Goal: Task Accomplishment & Management: Manage account settings

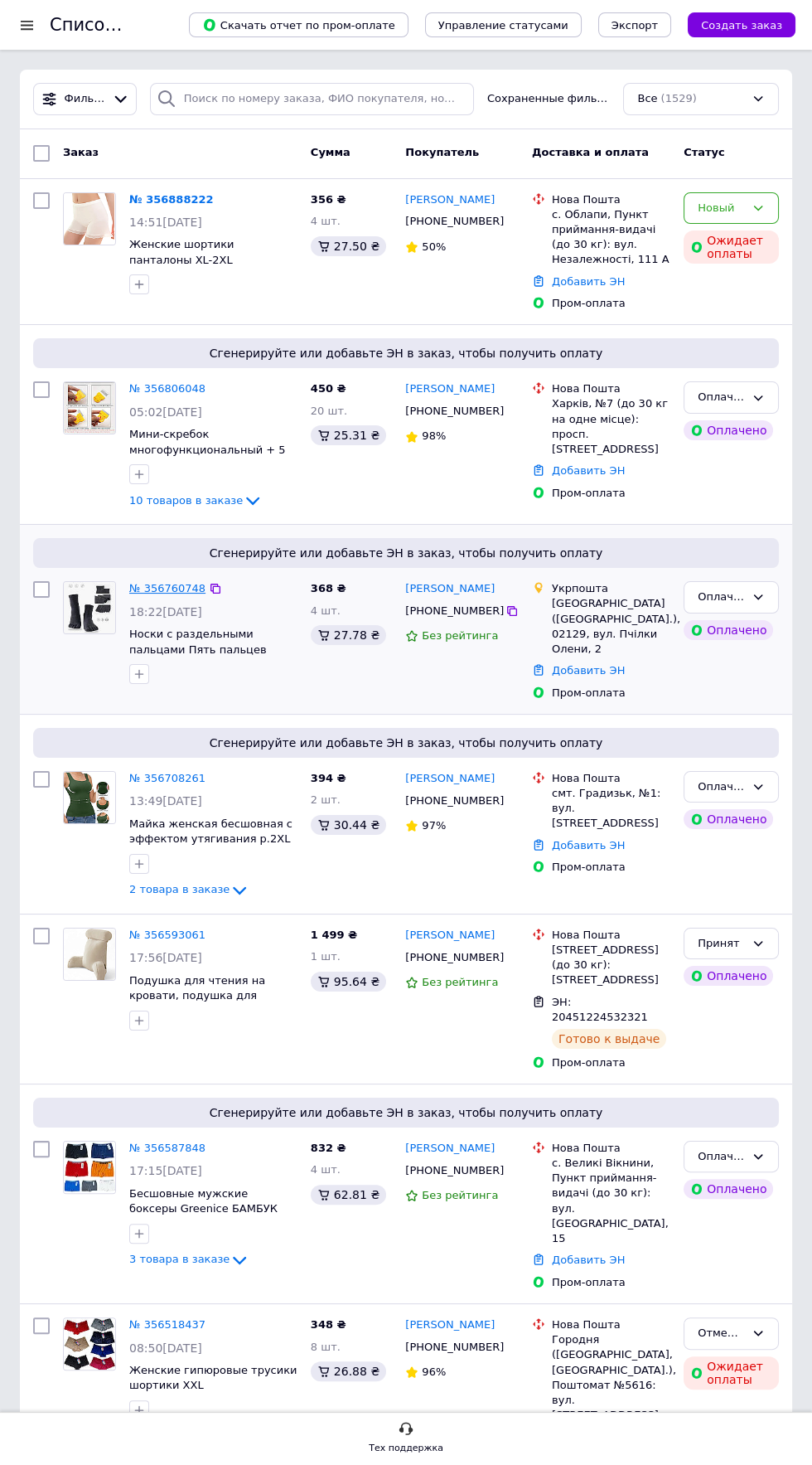
click at [163, 587] on link "№ 356760748" at bounding box center [167, 588] width 76 height 13
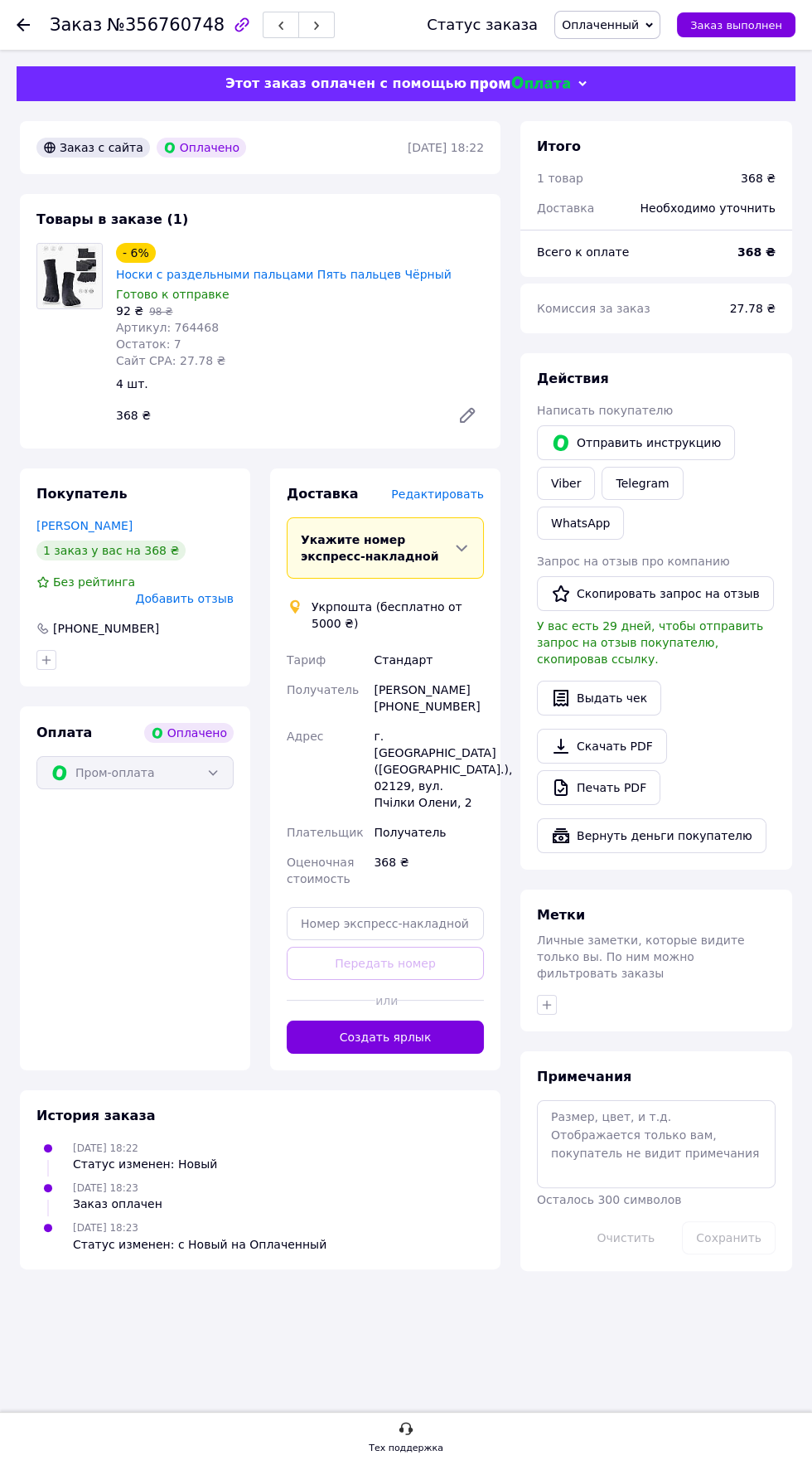
click at [460, 487] on span "Редактировать" at bounding box center [438, 494] width 93 height 14
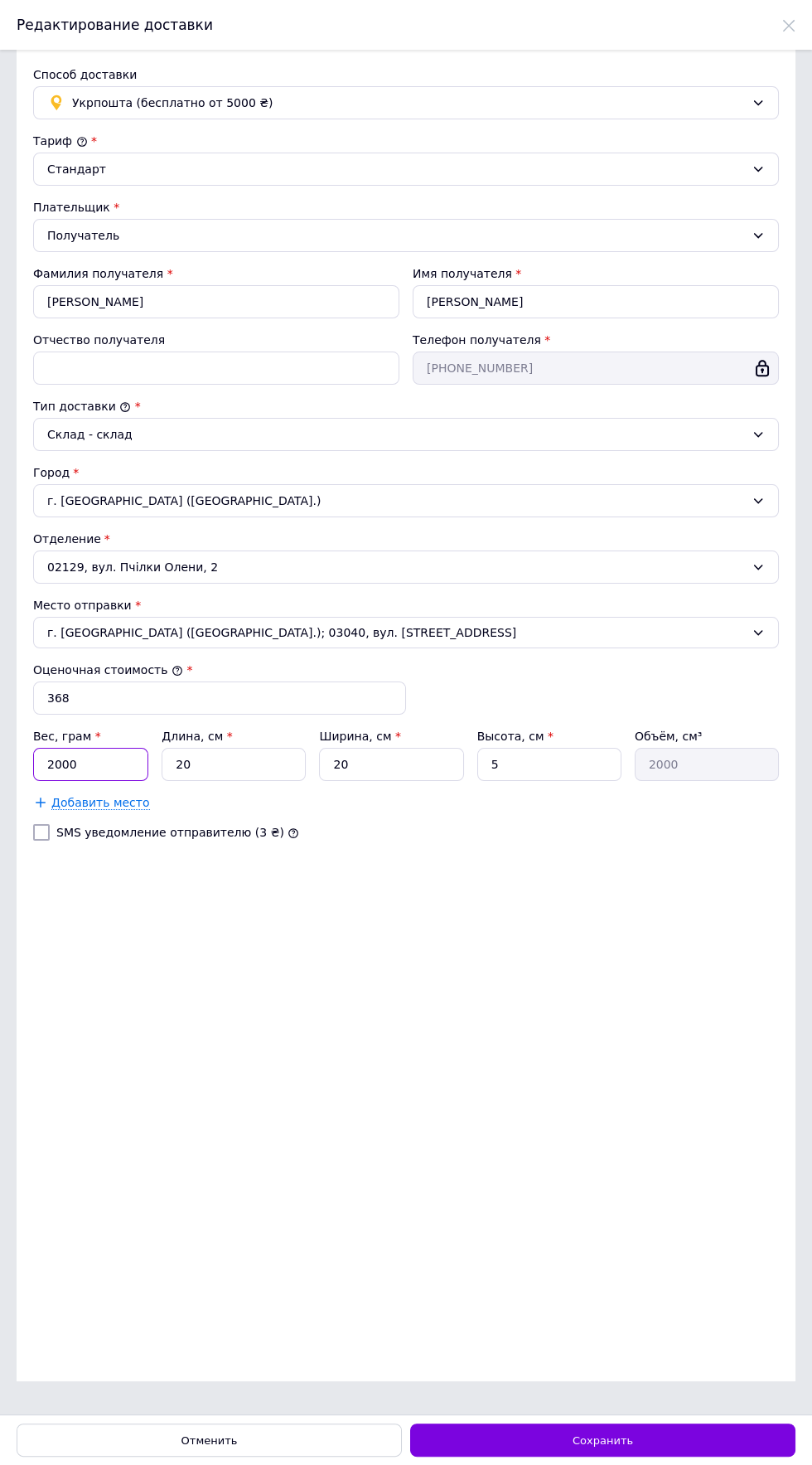
click at [99, 765] on input "2000" at bounding box center [91, 764] width 115 height 33
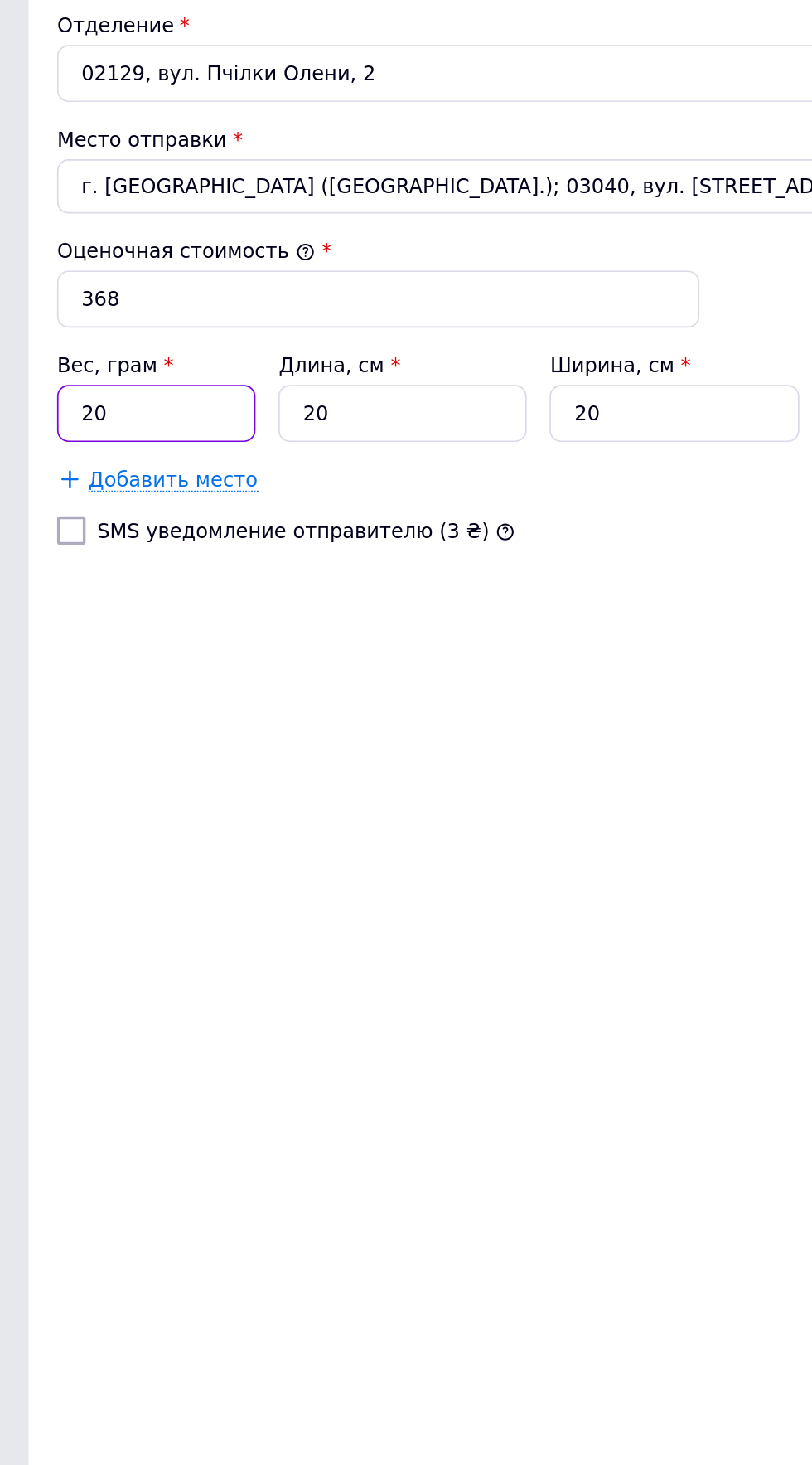
type input "2"
type input "500"
click at [231, 766] on input "20" at bounding box center [233, 764] width 144 height 33
type input "2"
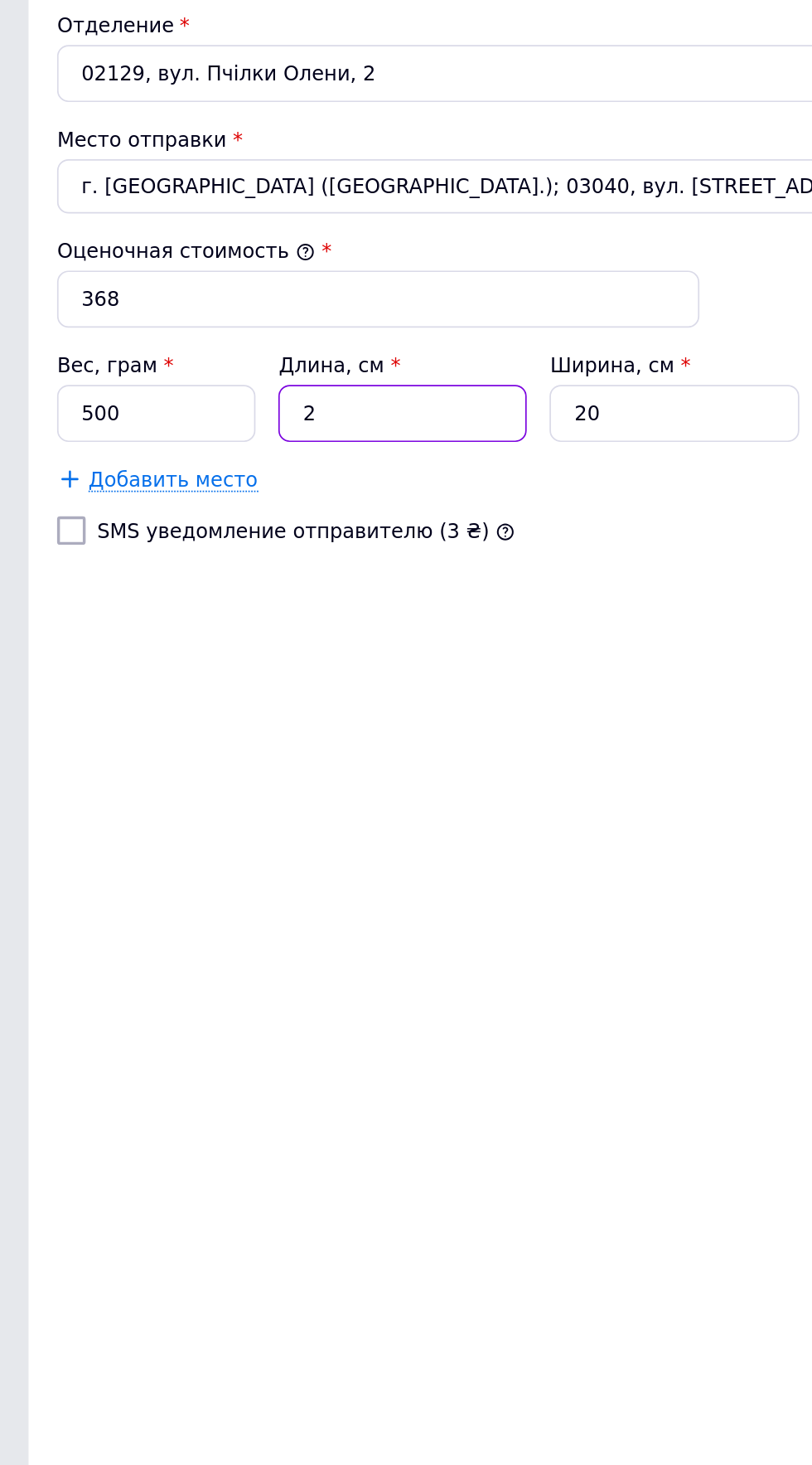
type input "200"
type input "1"
type input "100"
type input "10"
type input "1000"
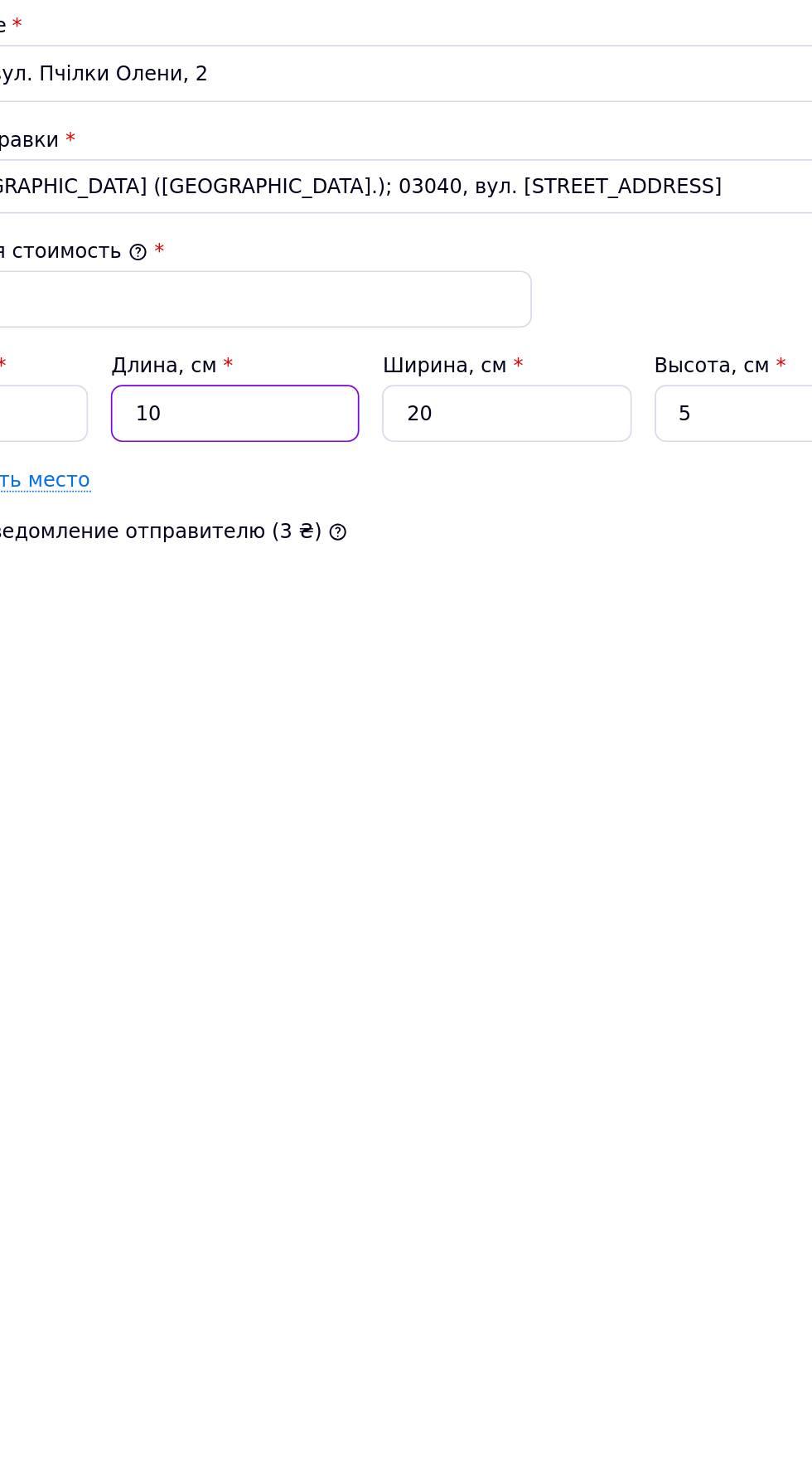
type input "10"
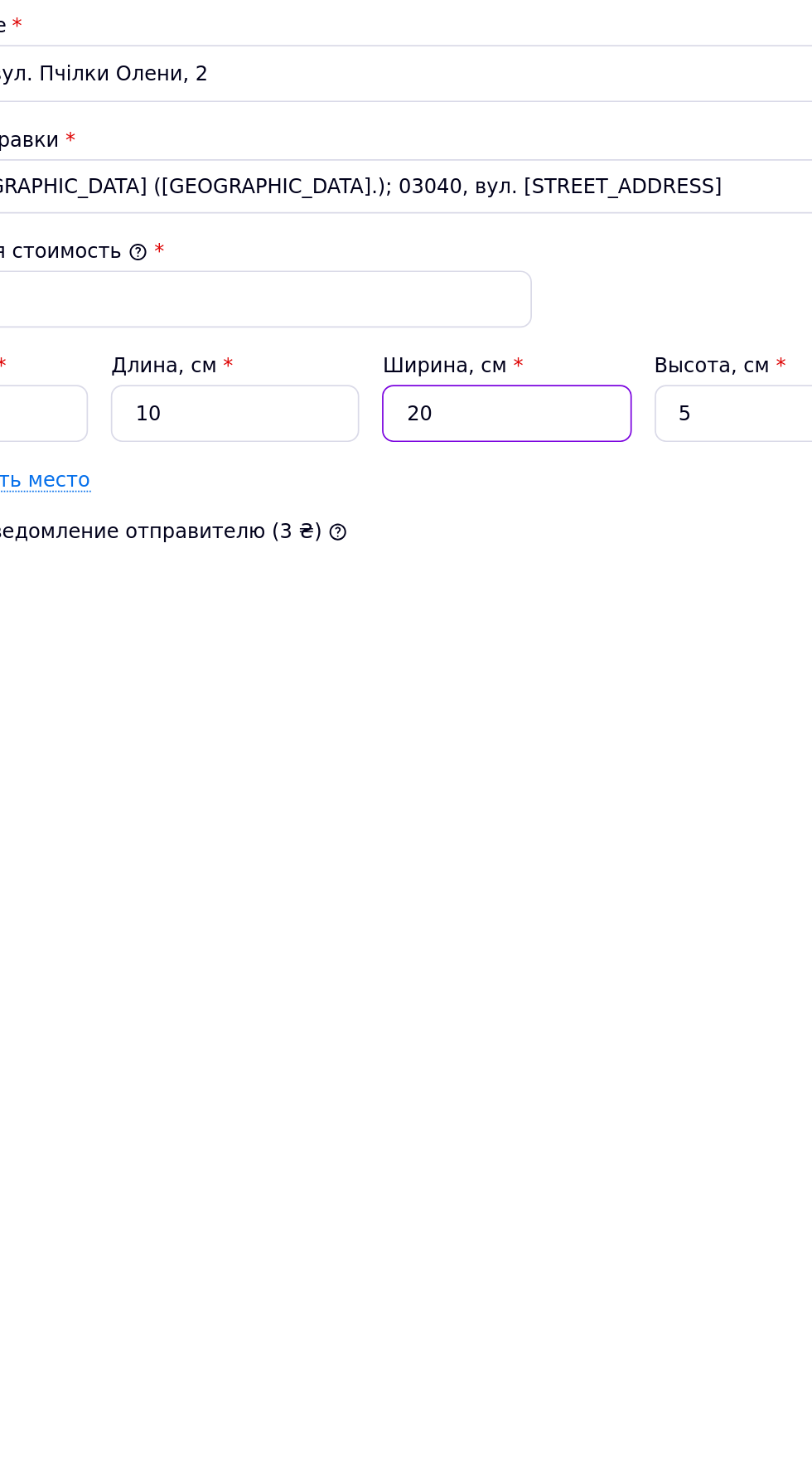
click at [397, 766] on input "20" at bounding box center [391, 764] width 144 height 33
type input "2"
type input "100"
type input "1"
type input "50"
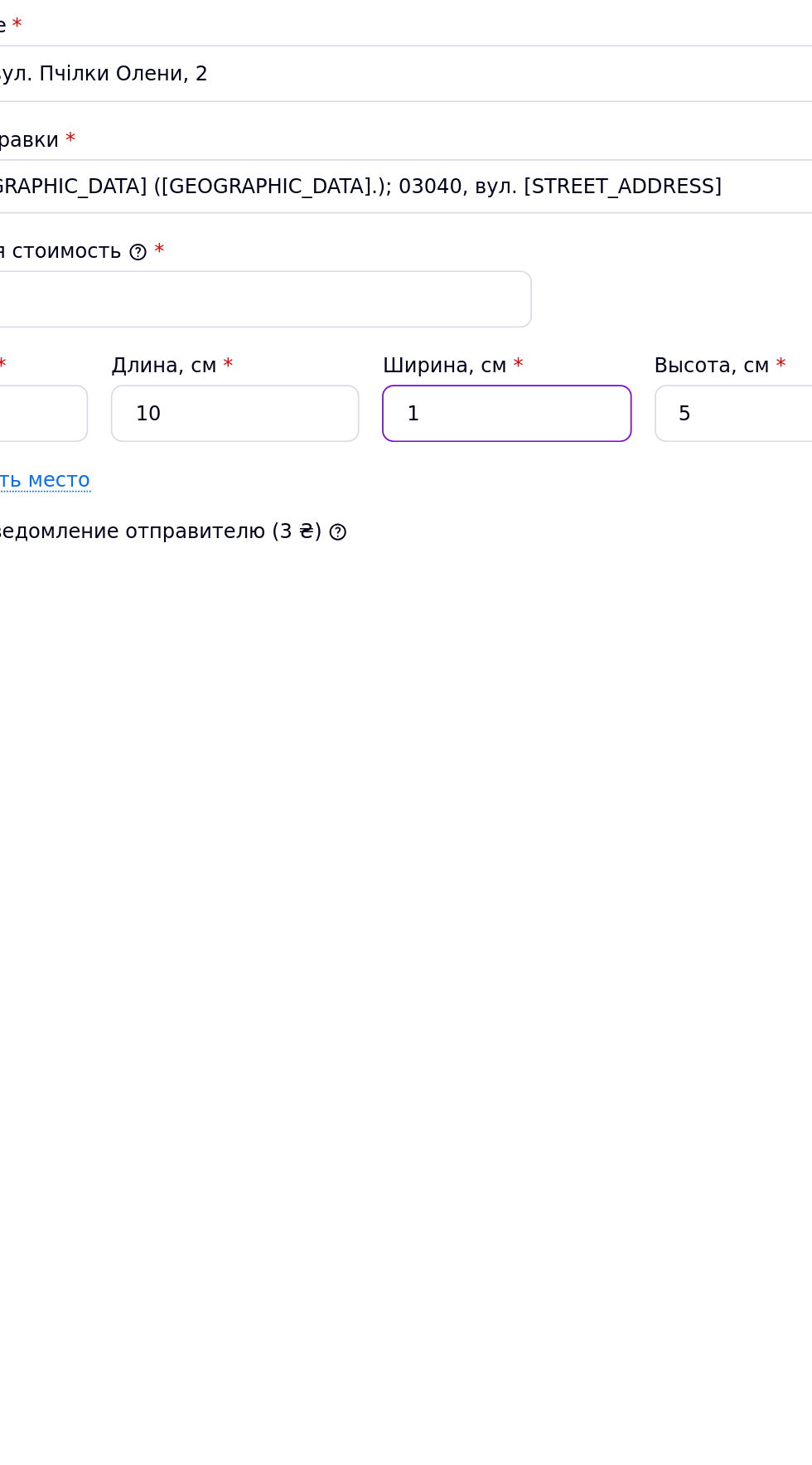
type input "10"
type input "500"
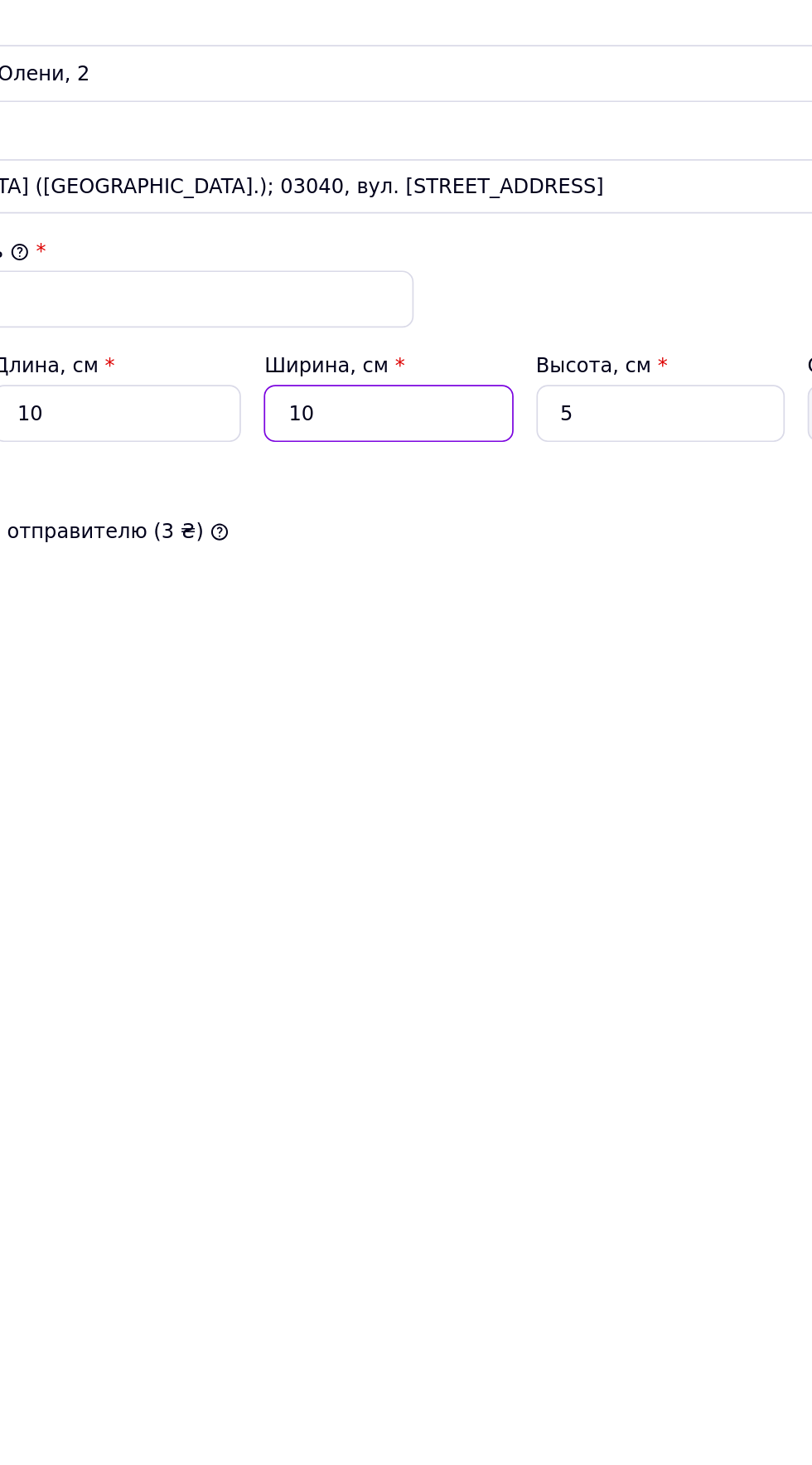
type input "10"
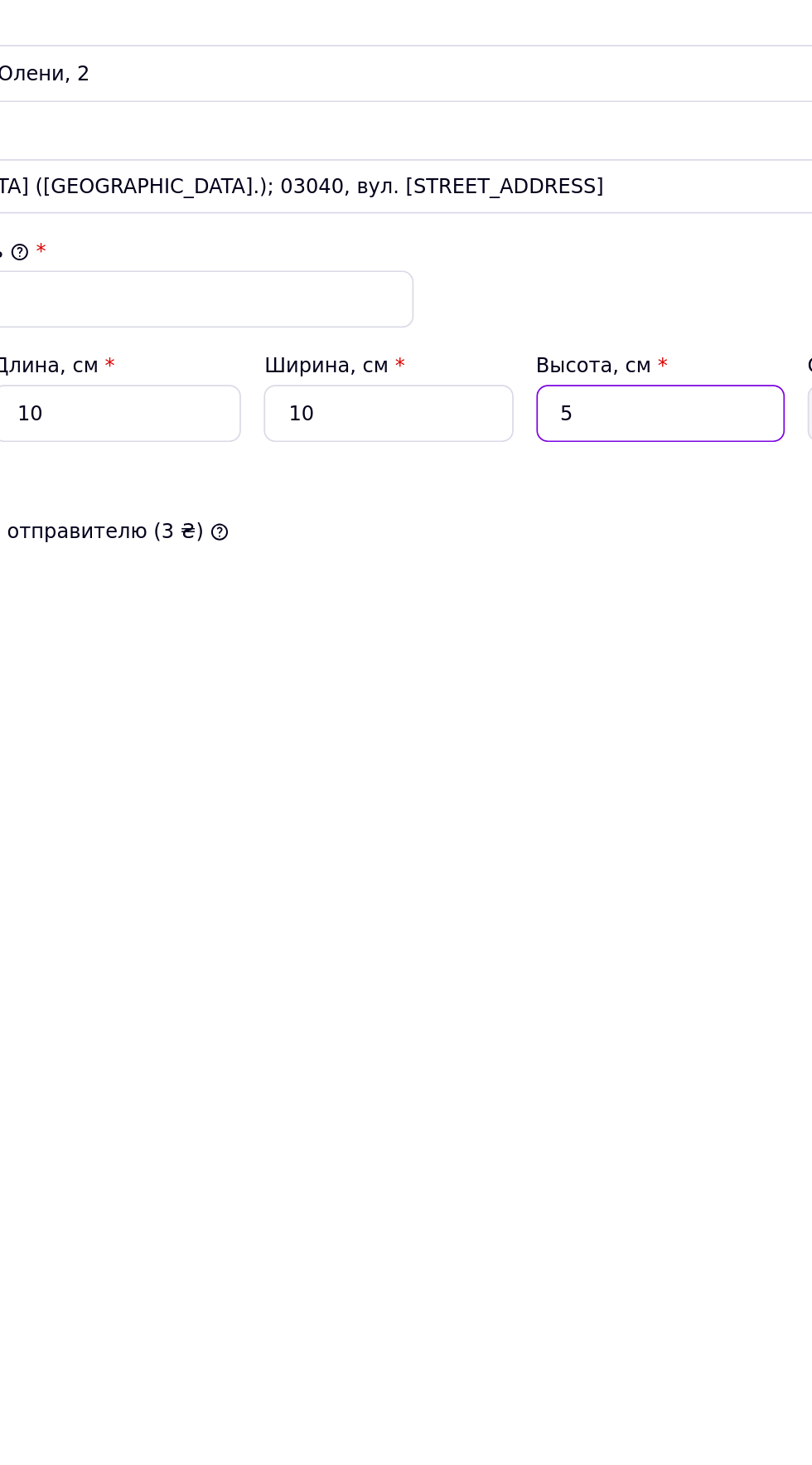
click at [522, 759] on input "5" at bounding box center [549, 764] width 144 height 33
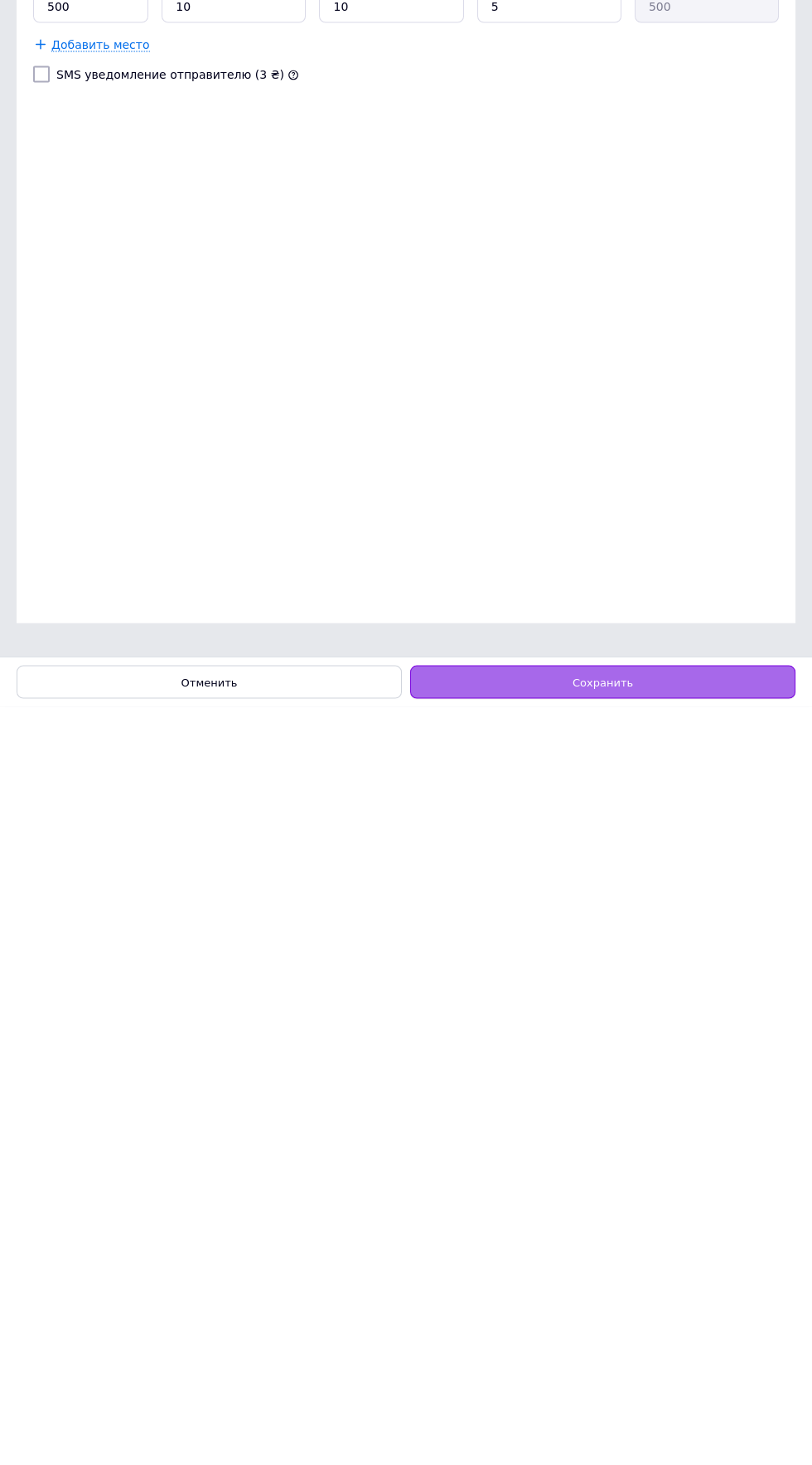
click at [634, 1447] on div "Сохранить" at bounding box center [603, 1440] width 385 height 33
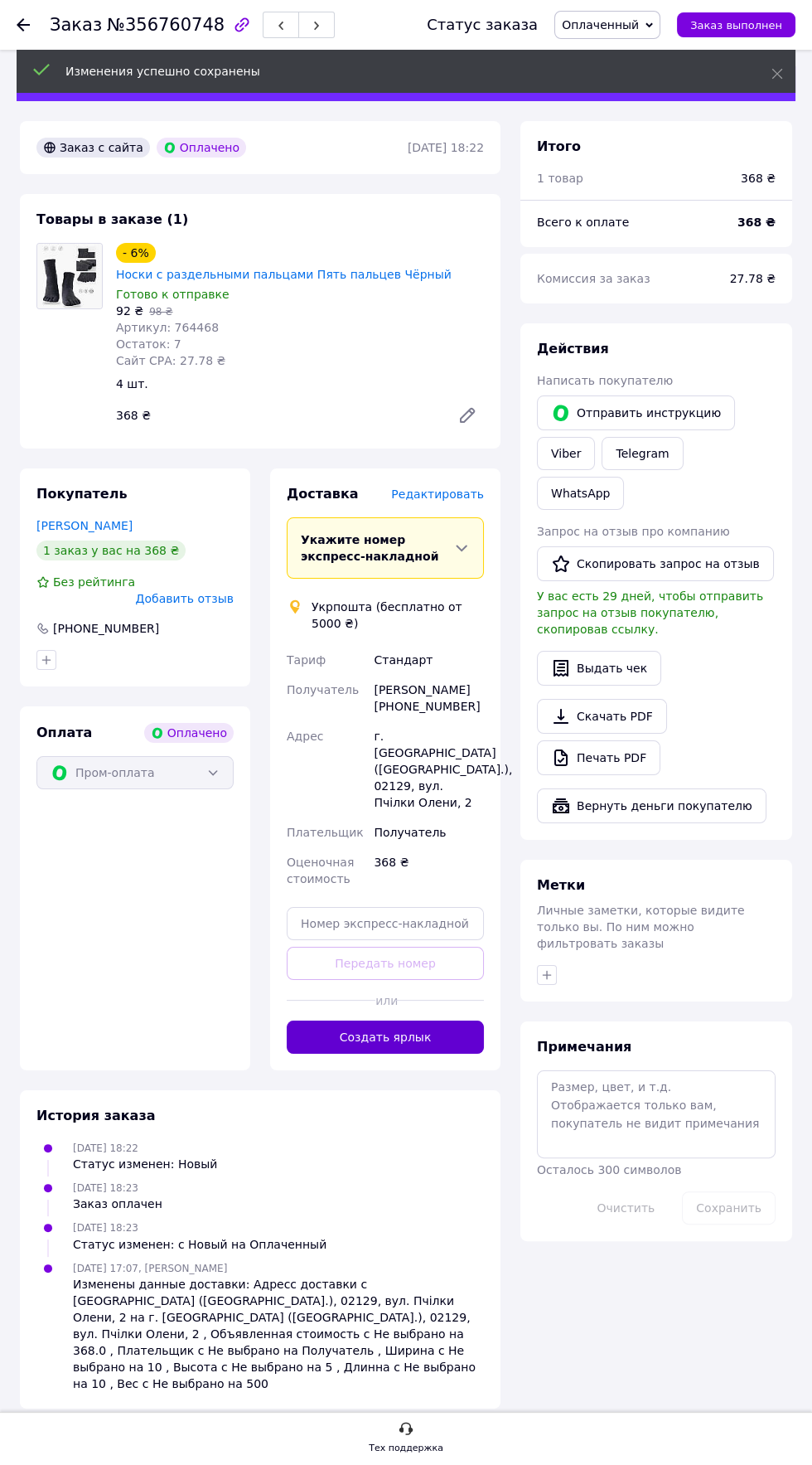
click at [427, 1020] on button "Создать ярлык" at bounding box center [385, 1037] width 197 height 33
